Goal: Browse casually

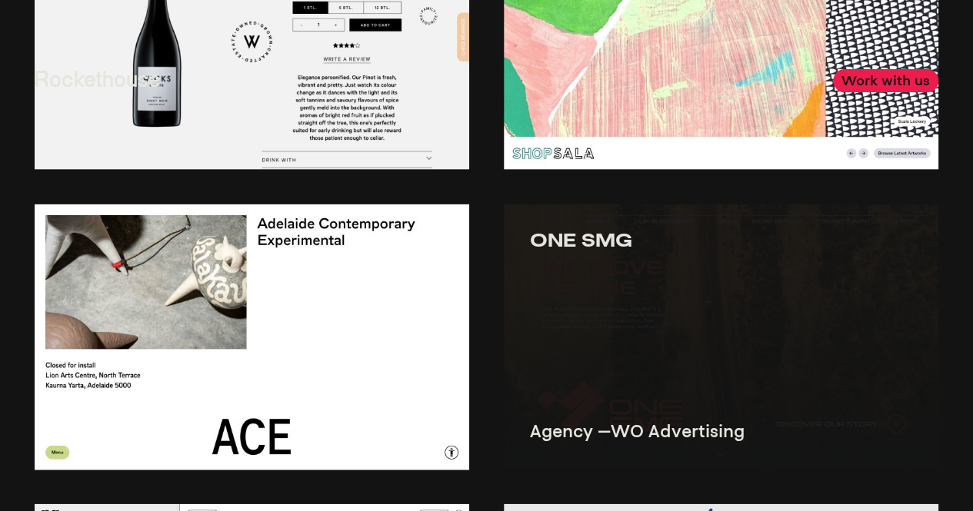
scroll to position [1845, 0]
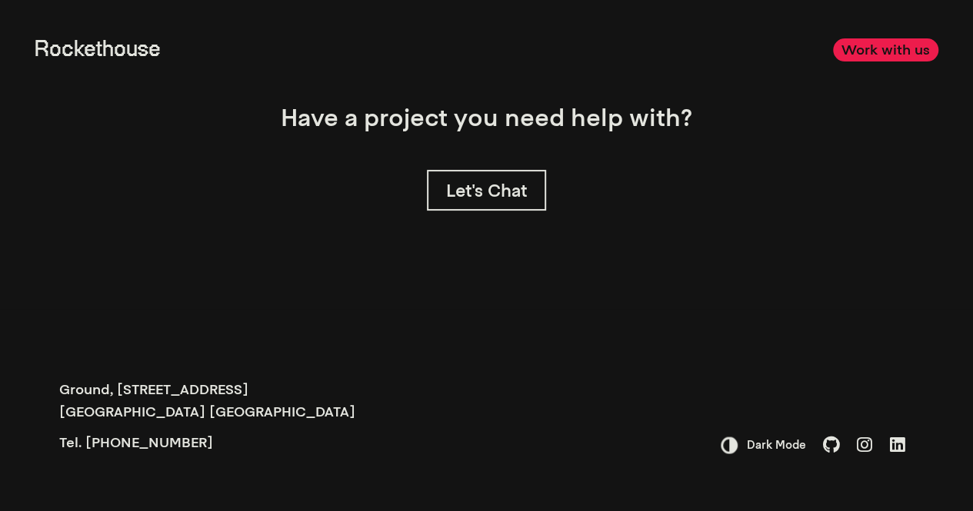
scroll to position [8867, 0]
